Goal: Task Accomplishment & Management: Manage account settings

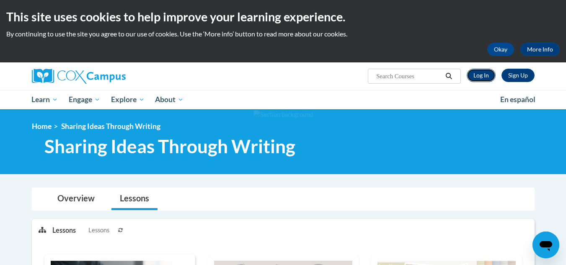
click at [477, 81] on link "Log In" at bounding box center [481, 75] width 29 height 13
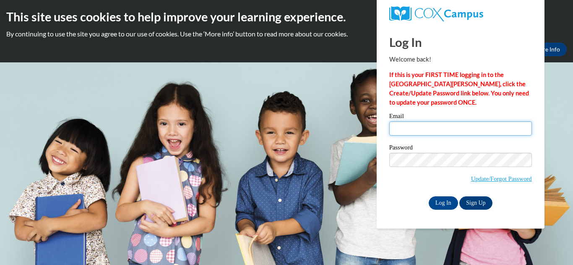
type input "emmjackson15@gmail.com"
drag, startPoint x: 0, startPoint y: 0, endPoint x: 443, endPoint y: 135, distance: 463.3
click at [443, 135] on div "Email emmjackson15@gmail.com" at bounding box center [460, 127] width 143 height 29
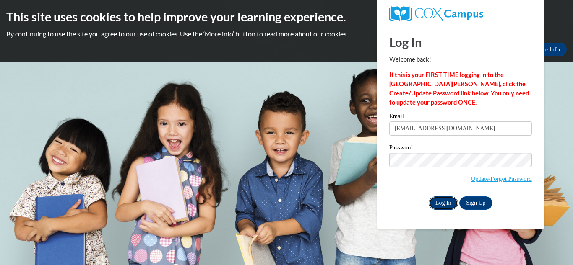
click at [439, 207] on input "Log In" at bounding box center [443, 203] width 29 height 13
click at [443, 200] on input "Log In" at bounding box center [443, 203] width 29 height 13
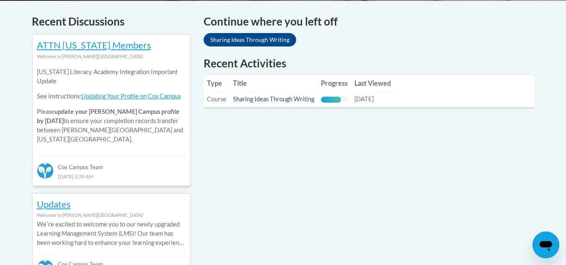
scroll to position [335, 0]
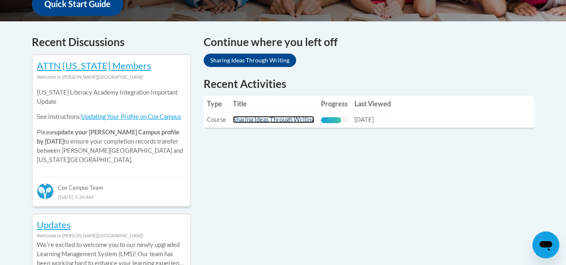
click at [277, 119] on link "Sharing Ideas Through Writing" at bounding box center [273, 119] width 81 height 7
